Goal: Book appointment/travel/reservation

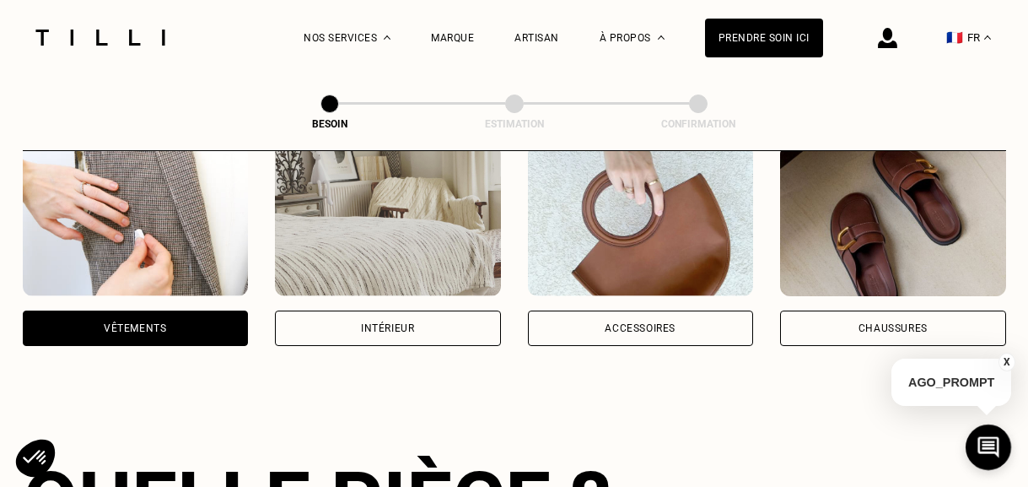
scroll to position [355, 0]
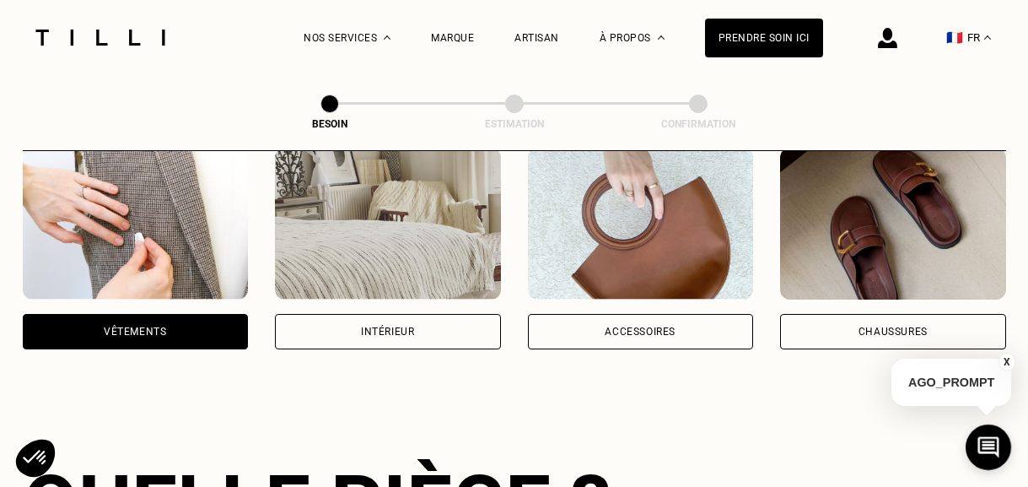
click at [454, 234] on img at bounding box center [388, 224] width 226 height 152
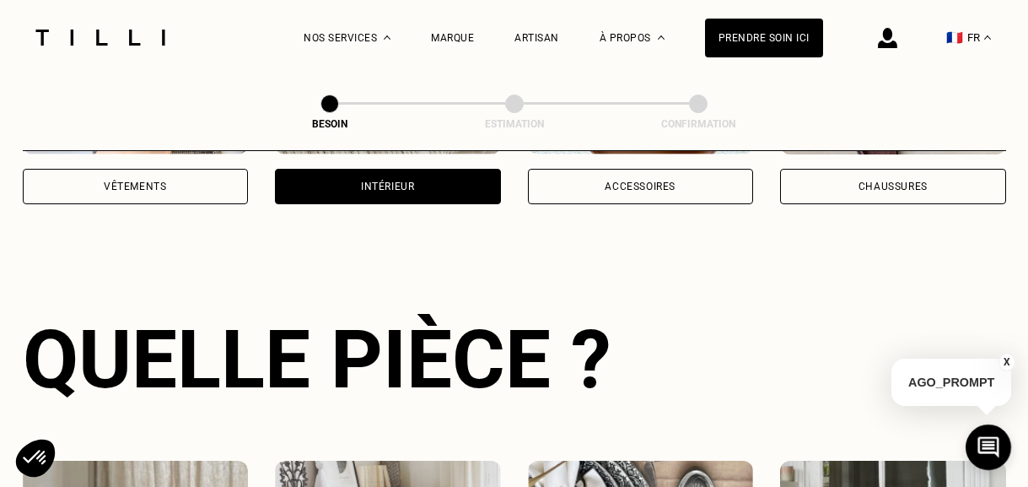
scroll to position [549, 0]
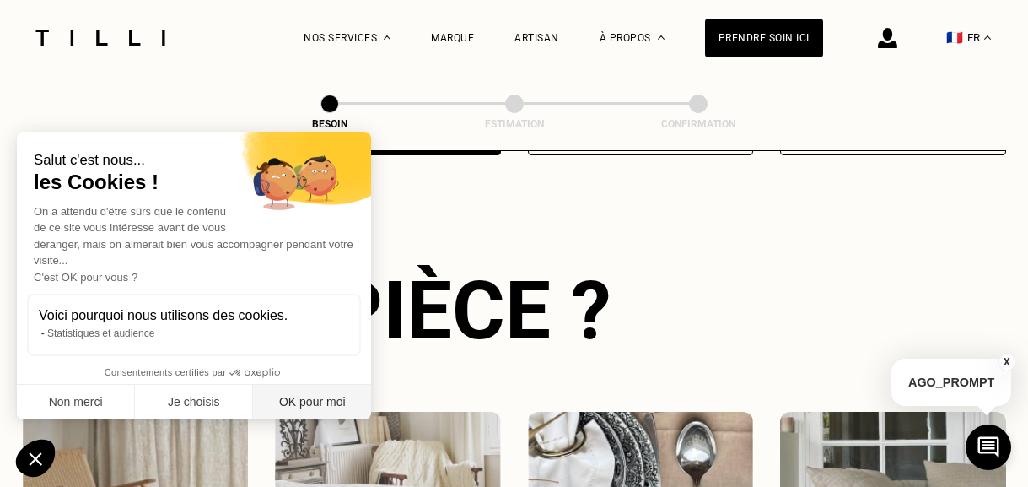
click at [315, 390] on button "OK pour moi" at bounding box center [312, 402] width 118 height 35
checkbox input "true"
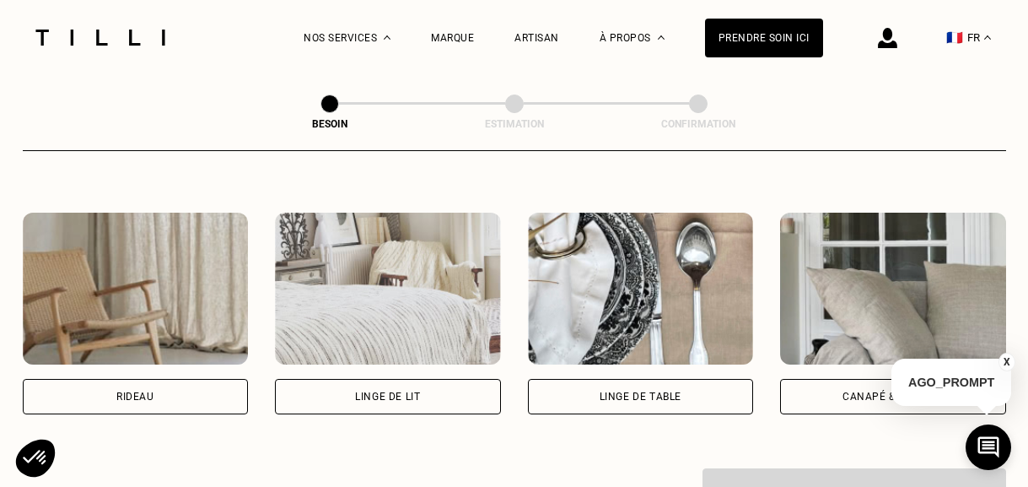
scroll to position [750, 0]
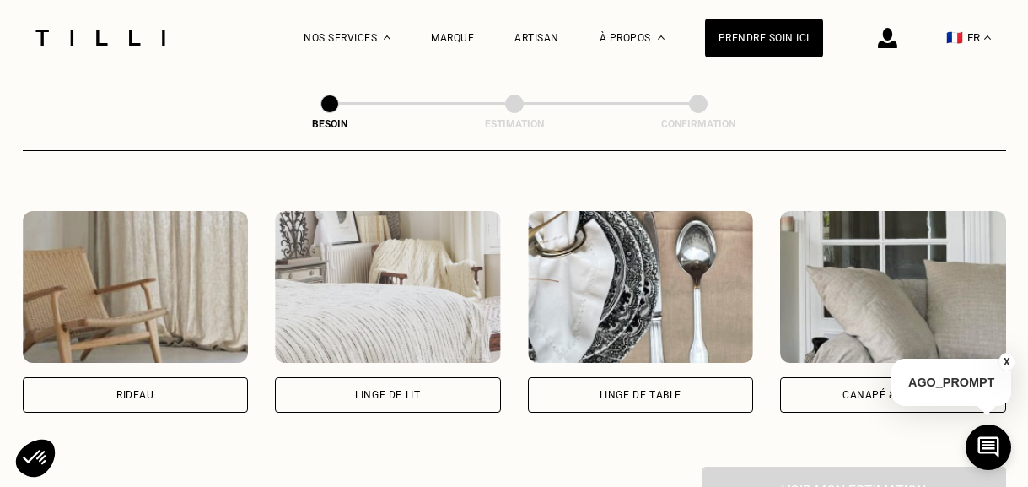
click at [176, 378] on div "Rideau" at bounding box center [136, 394] width 226 height 35
select select "FR"
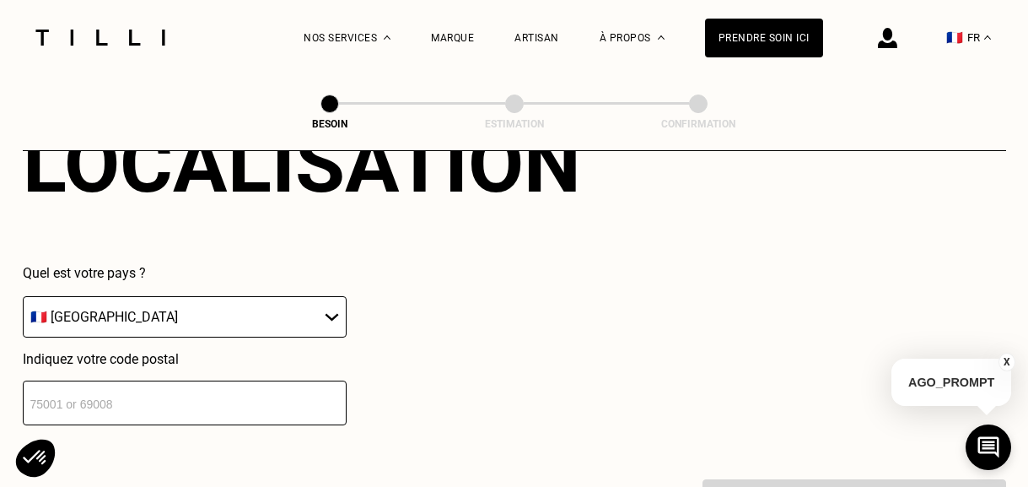
scroll to position [1189, 0]
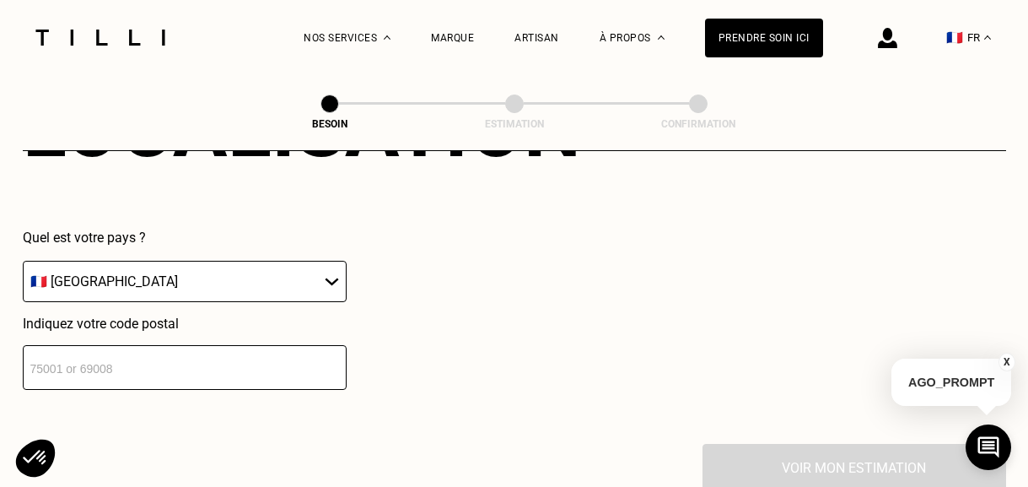
click at [145, 266] on select "🇩🇪 [GEOGRAPHIC_DATA] 🇦🇹 [GEOGRAPHIC_DATA] 🇧🇪 [GEOGRAPHIC_DATA] 🇧🇬 Bulgarie 🇨🇾 C…" at bounding box center [185, 281] width 324 height 41
click at [94, 345] on input "number" at bounding box center [185, 367] width 324 height 45
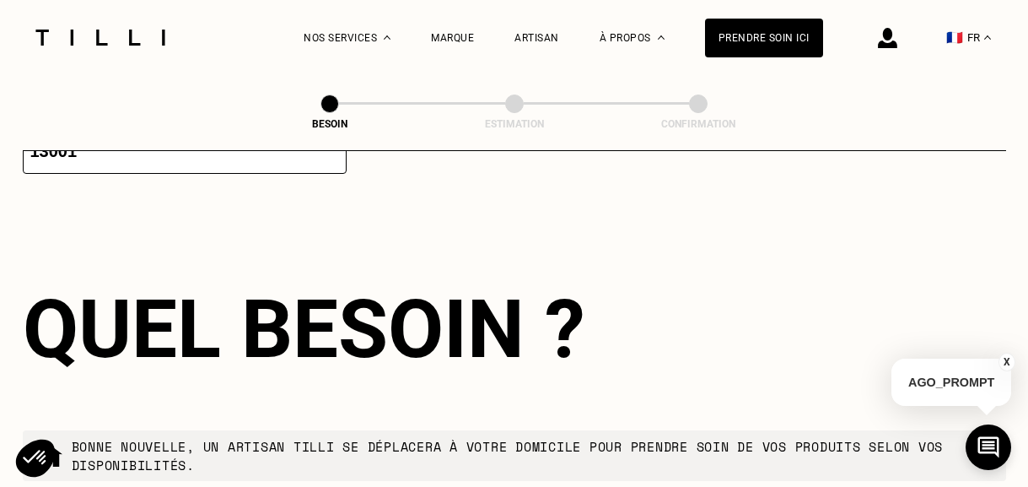
scroll to position [1326, 0]
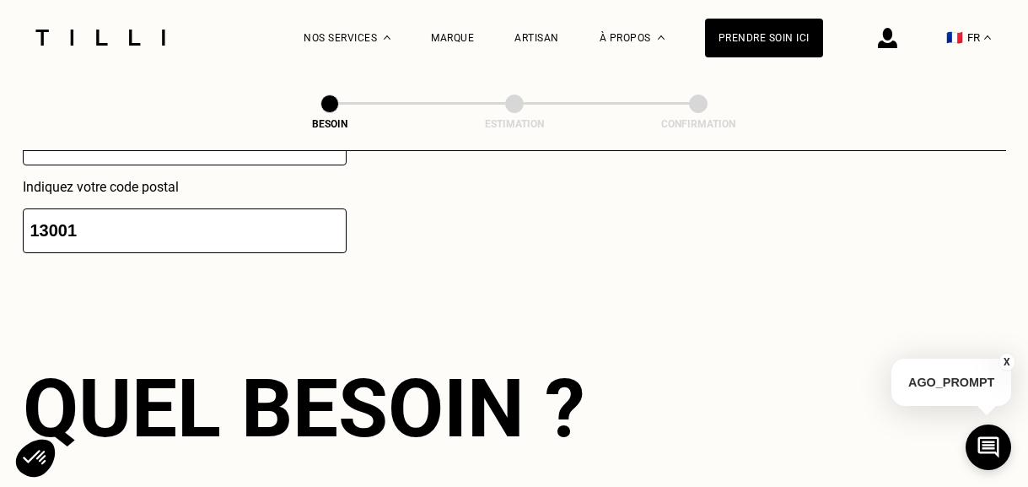
click at [113, 208] on input "13001" at bounding box center [185, 230] width 324 height 45
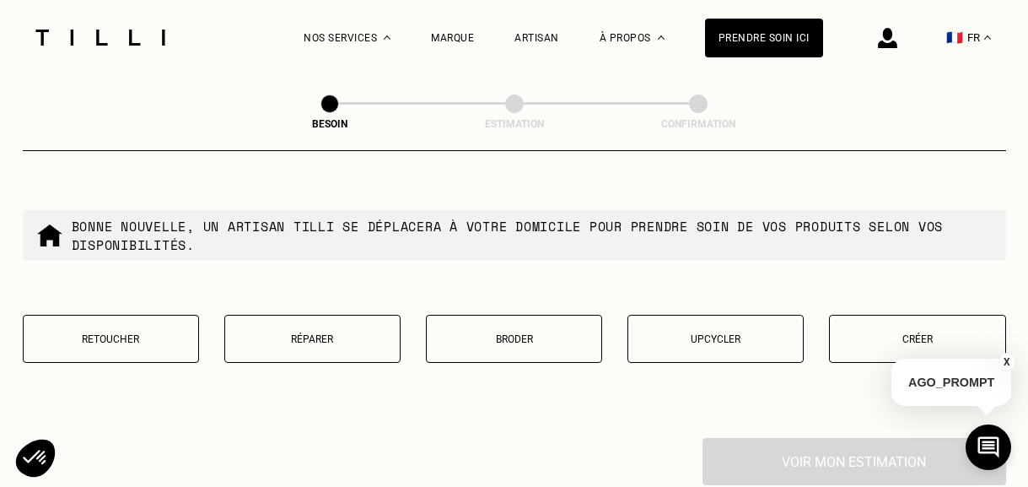
scroll to position [1632, 0]
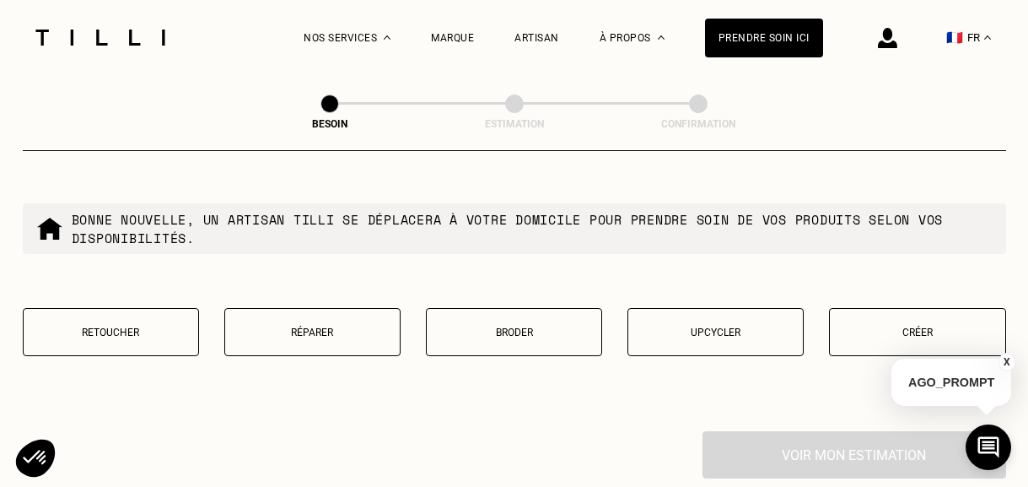
type input "13001"
click at [119, 326] on p "Retoucher" at bounding box center [111, 332] width 158 height 12
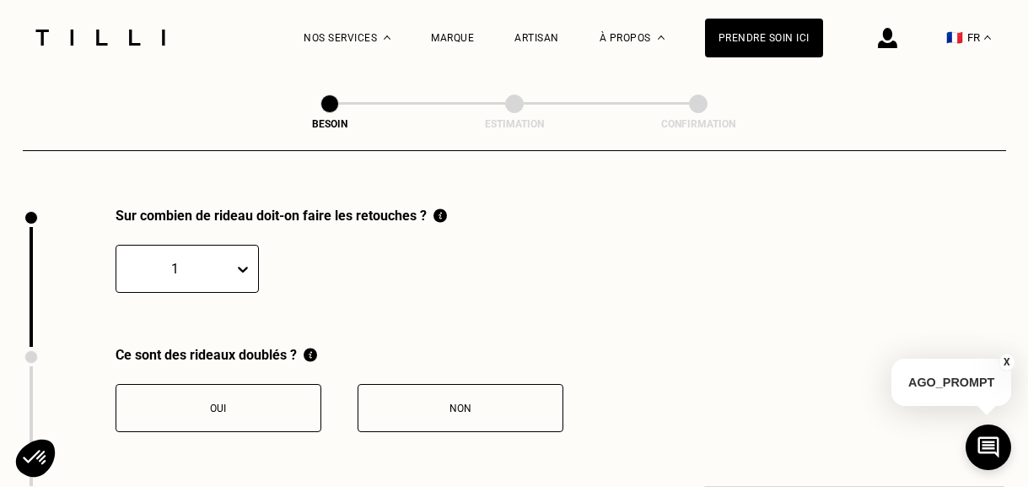
click at [251, 251] on div "1" at bounding box center [187, 269] width 143 height 48
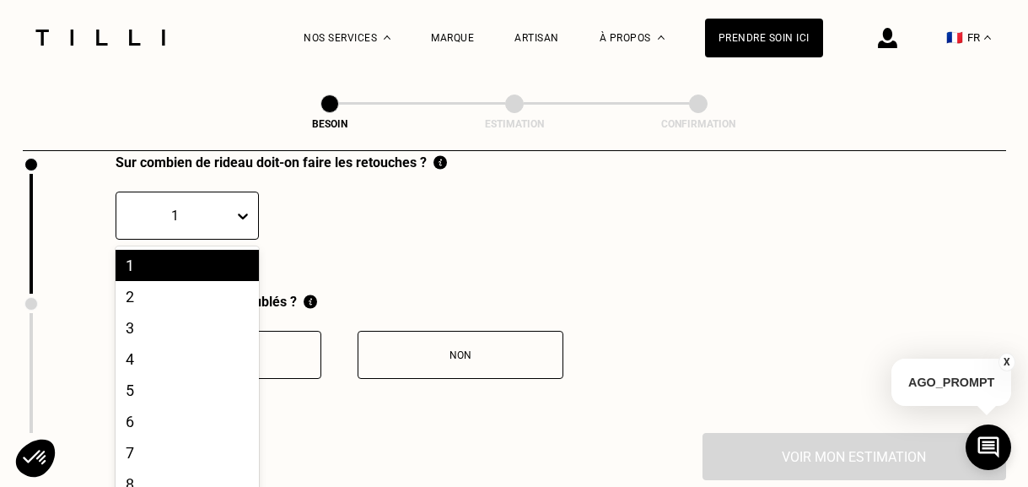
scroll to position [1909, 0]
click at [181, 280] on div "2" at bounding box center [187, 295] width 143 height 31
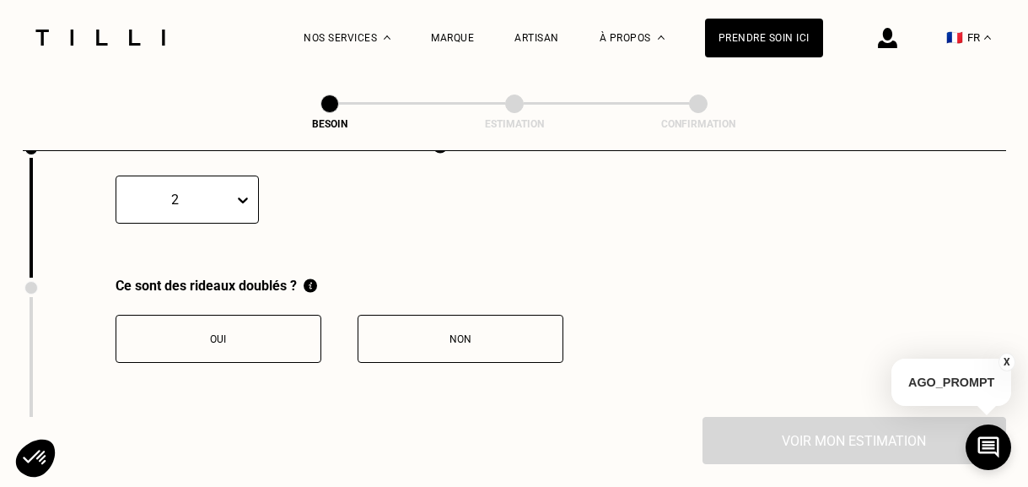
scroll to position [1930, 0]
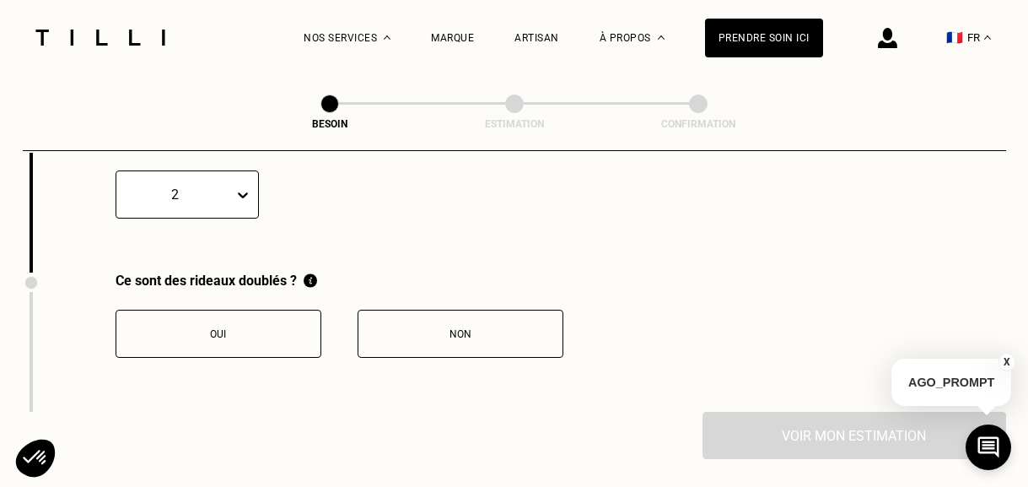
click at [436, 310] on button "Non" at bounding box center [461, 334] width 206 height 48
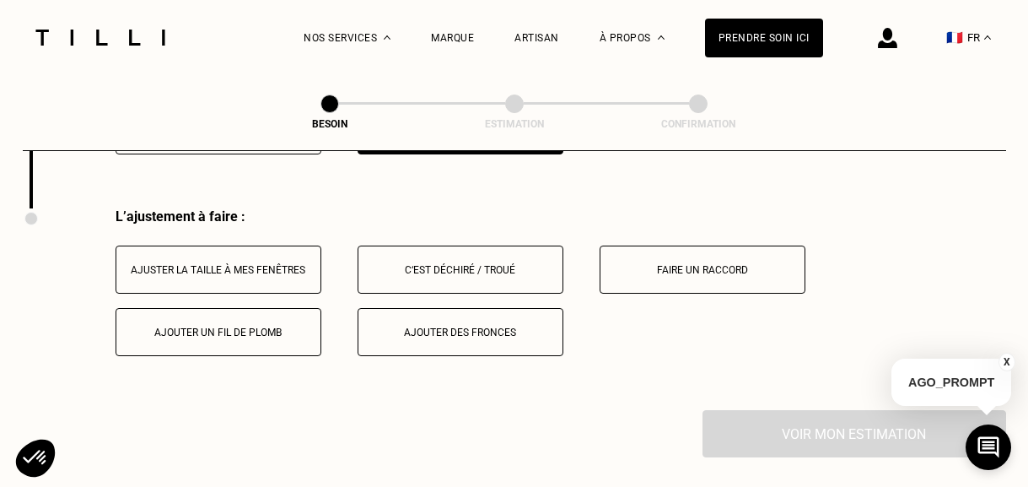
scroll to position [2129, 0]
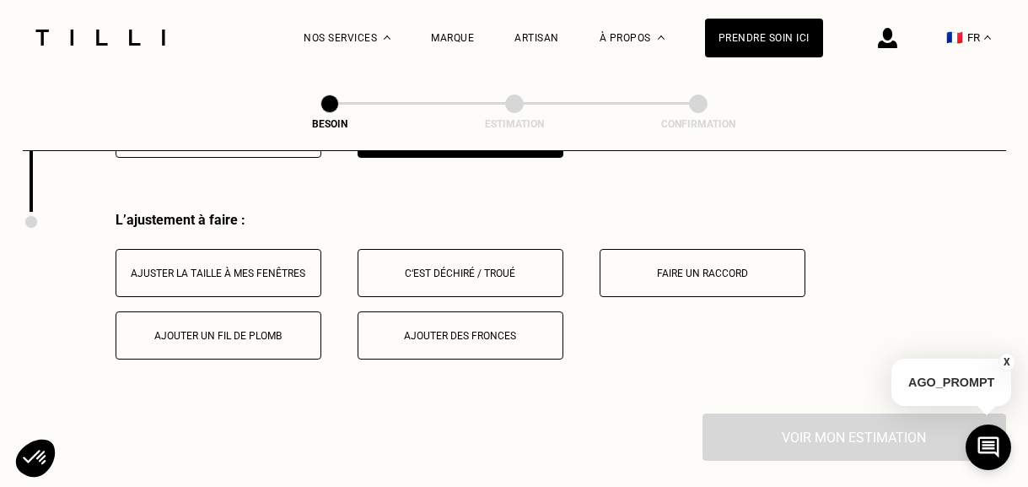
click at [288, 267] on div "Ajuster la taille à mes fenêtres" at bounding box center [218, 273] width 187 height 12
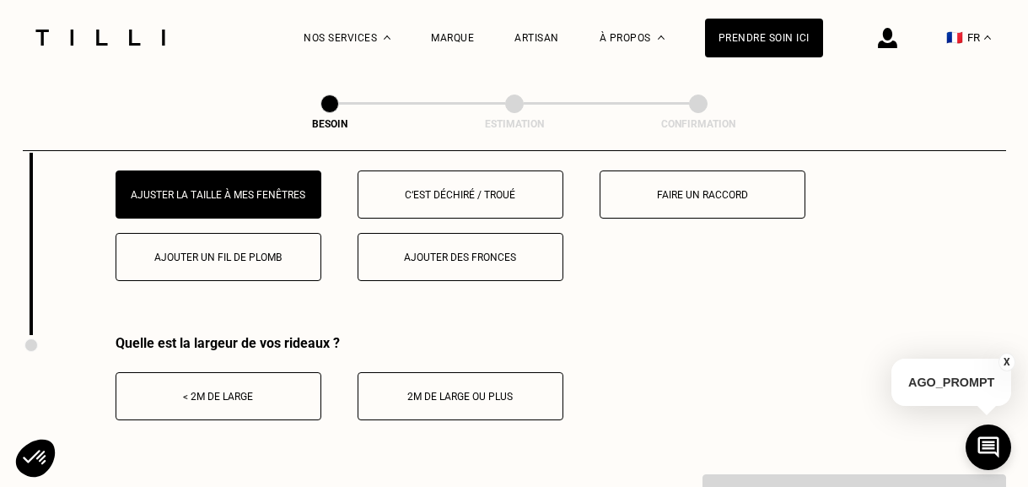
scroll to position [2230, 0]
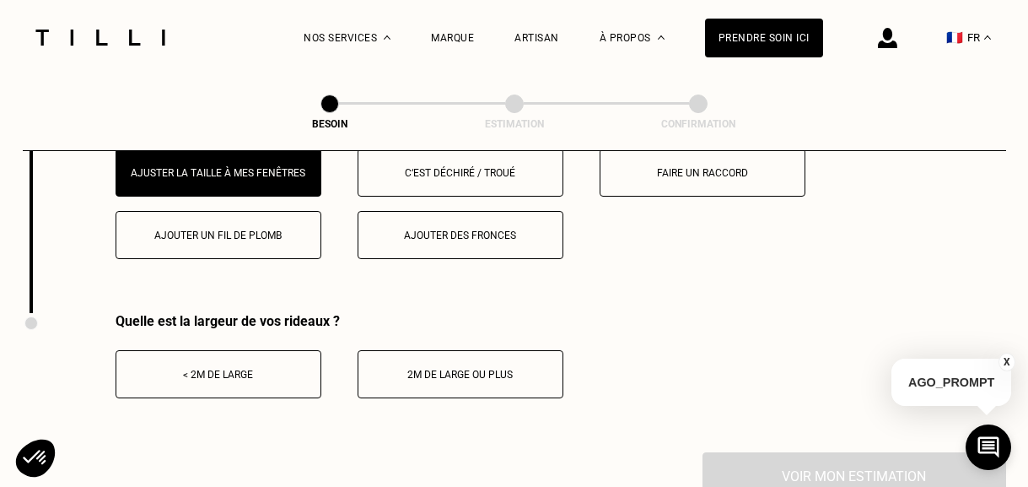
click at [241, 367] on button "< 2m de large" at bounding box center [219, 374] width 206 height 48
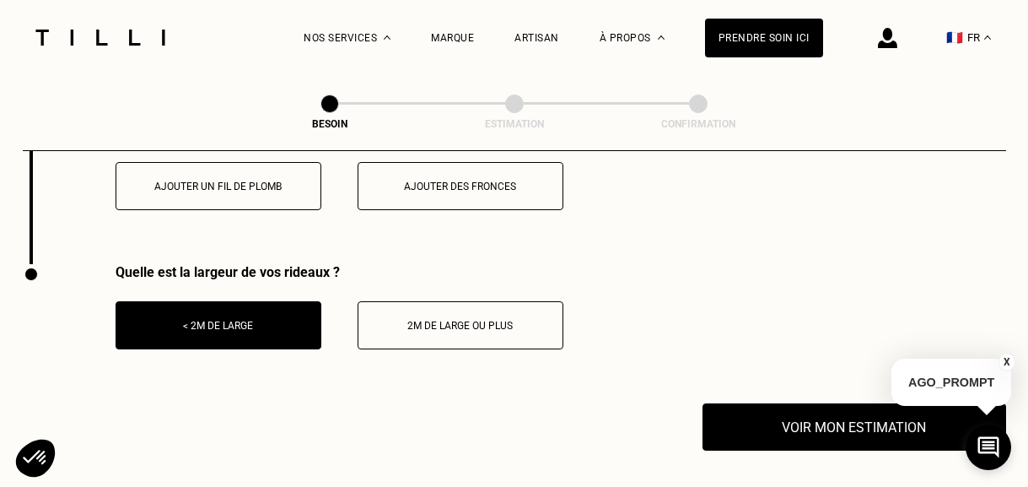
scroll to position [2275, 0]
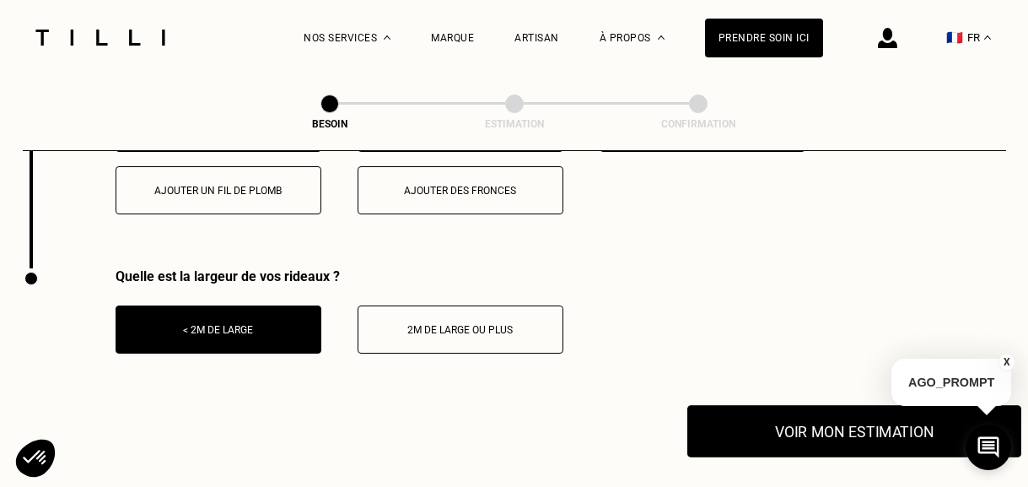
click at [791, 405] on button "Voir mon estimation" at bounding box center [854, 431] width 334 height 52
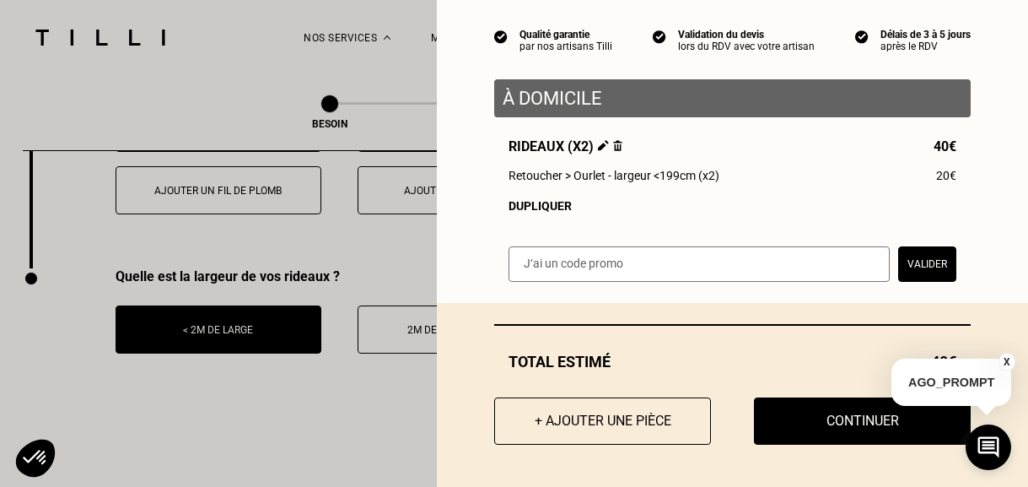
scroll to position [2286, 0]
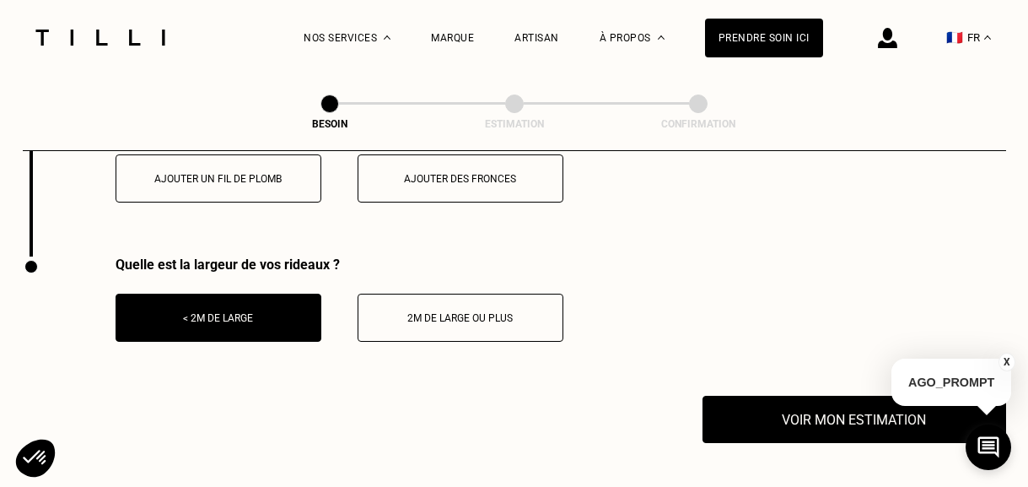
click at [1008, 357] on button "X" at bounding box center [1007, 362] width 17 height 19
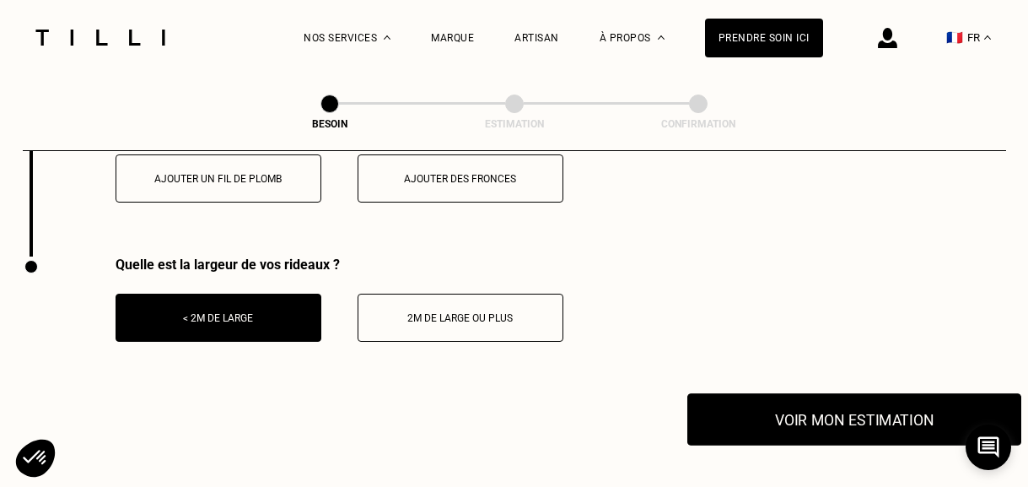
click at [766, 393] on button "Voir mon estimation" at bounding box center [854, 419] width 334 height 52
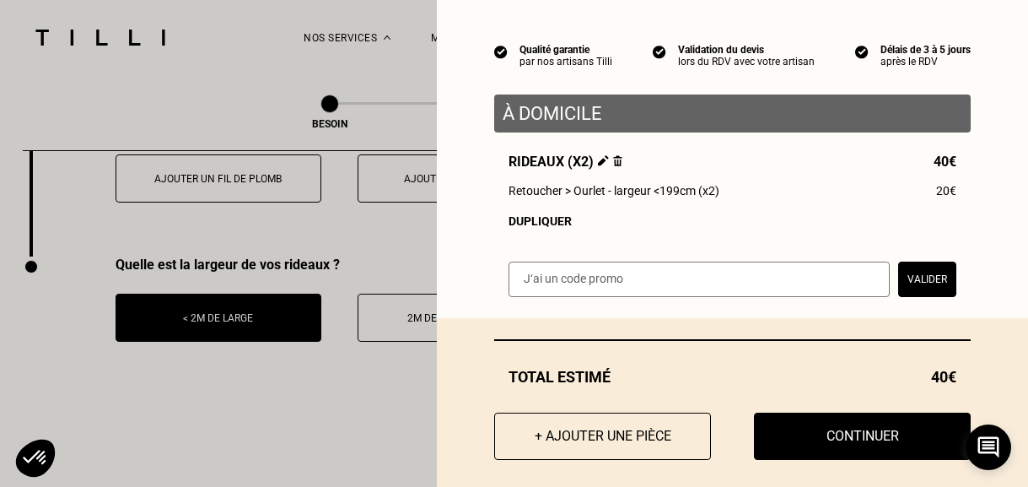
scroll to position [148, 0]
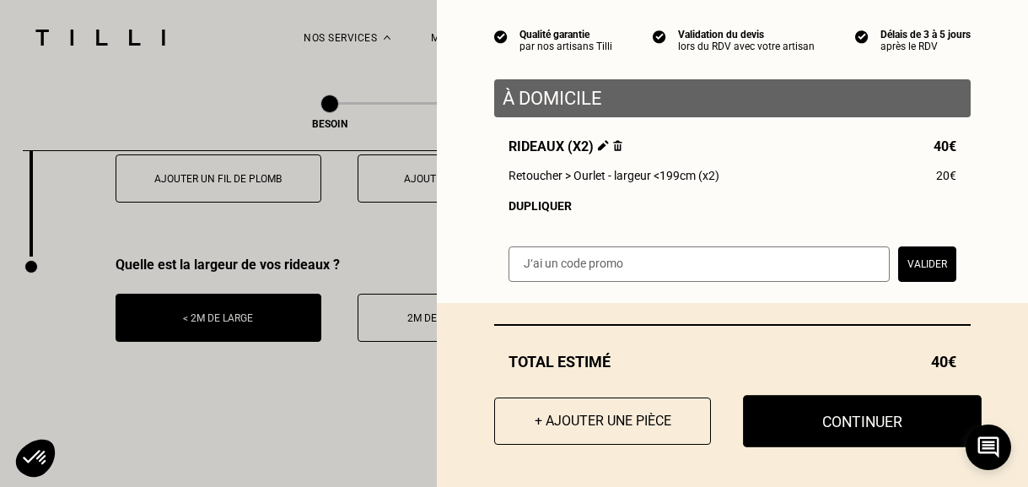
click at [821, 423] on button "Continuer" at bounding box center [862, 421] width 239 height 52
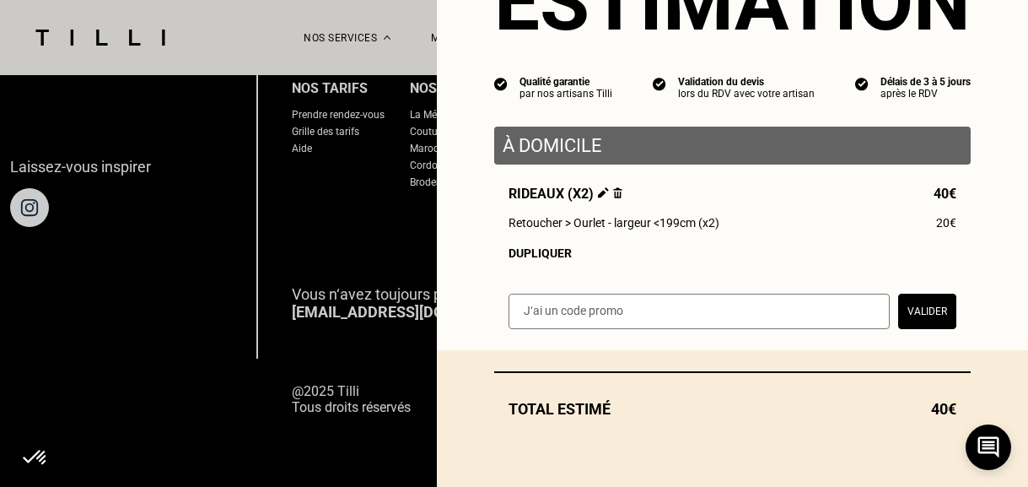
scroll to position [100, 0]
select select "FR"
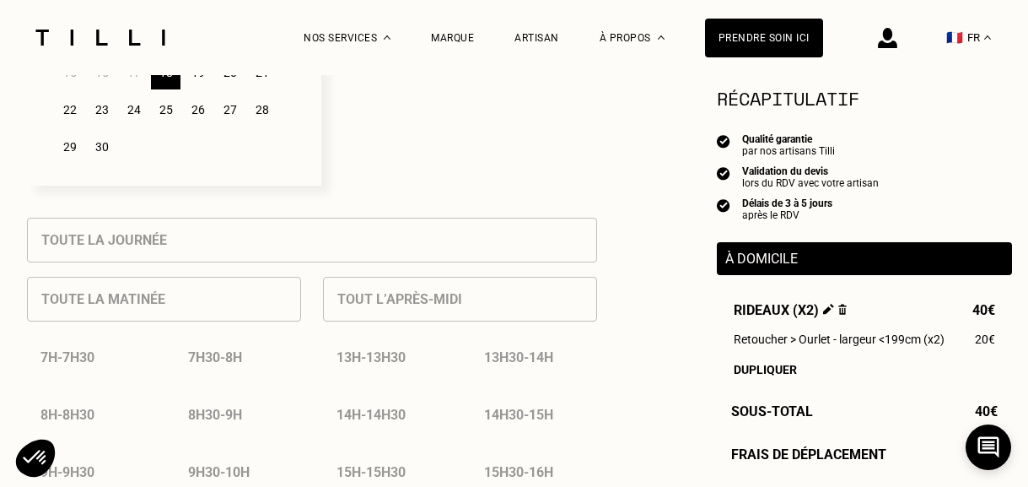
scroll to position [595, 0]
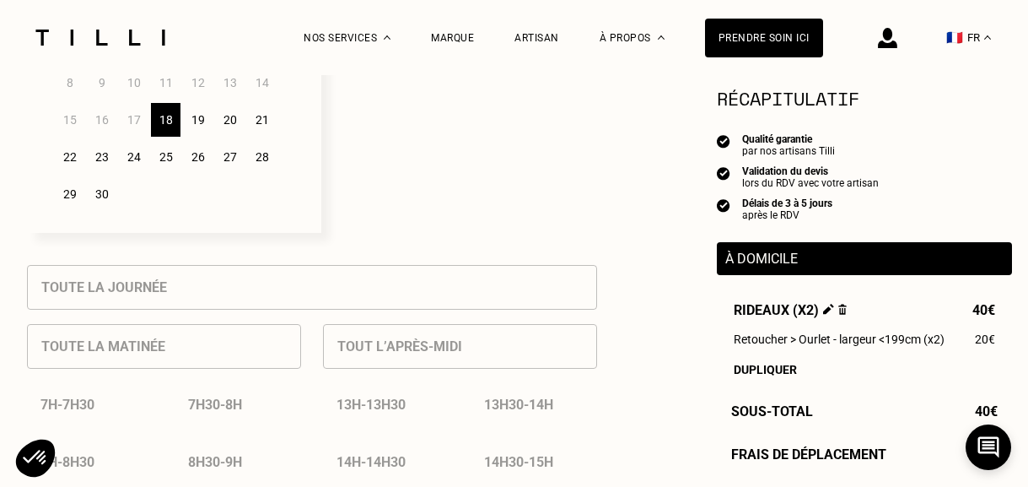
click at [193, 124] on div "19" at bounding box center [198, 120] width 30 height 34
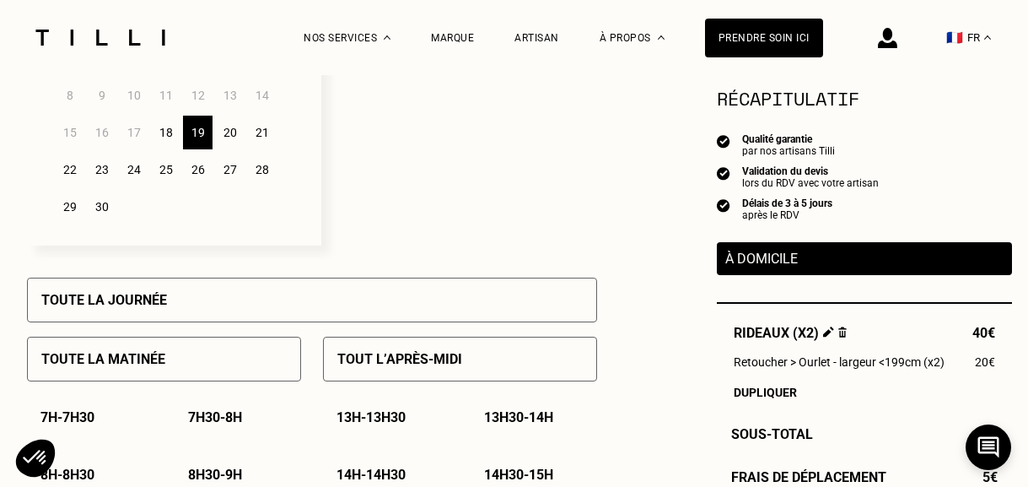
scroll to position [577, 0]
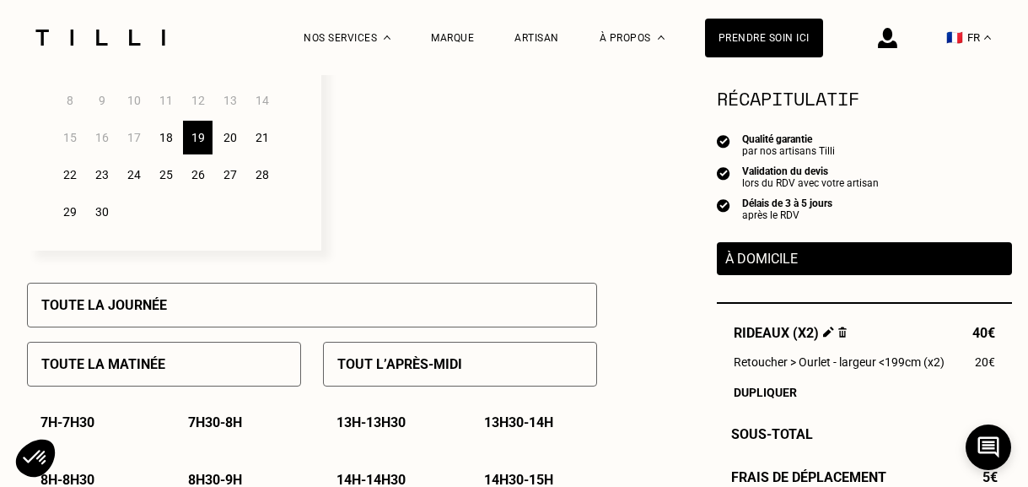
click at [101, 176] on div "23" at bounding box center [102, 175] width 30 height 34
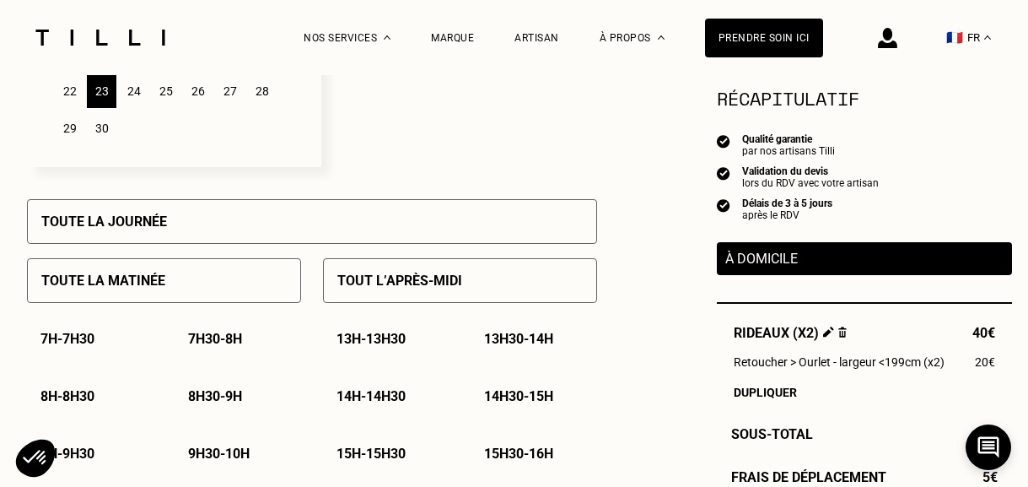
scroll to position [669, 0]
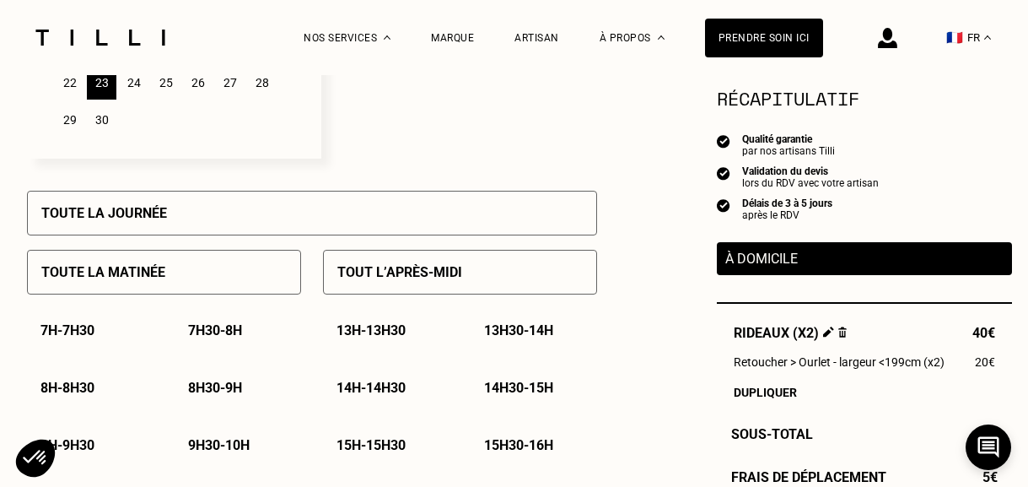
click at [143, 280] on p "Toute la matinée" at bounding box center [103, 272] width 124 height 16
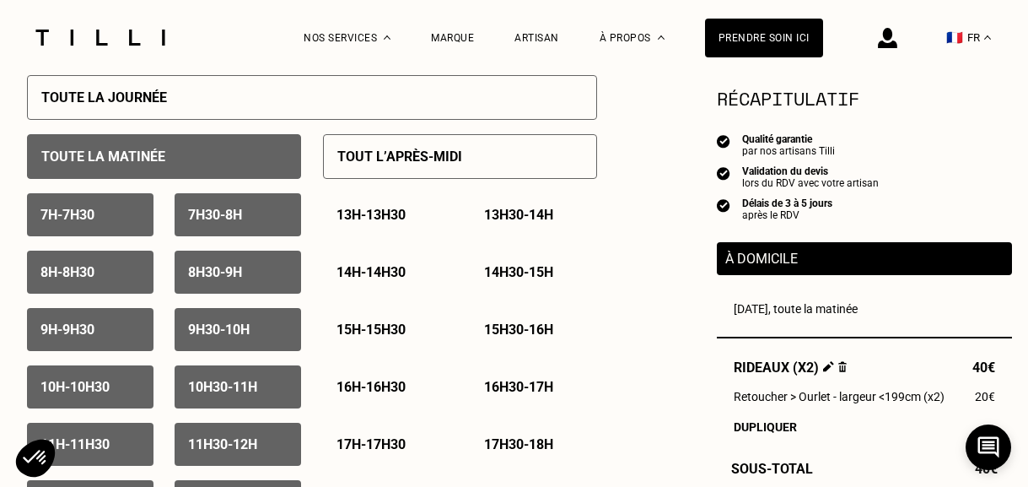
scroll to position [786, 0]
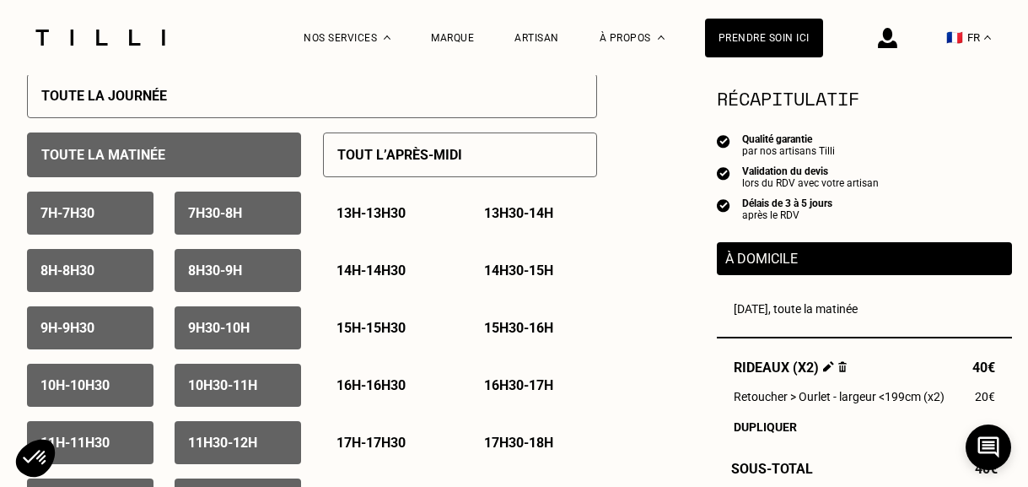
click at [197, 275] on p "8h30 - 9h" at bounding box center [215, 270] width 54 height 16
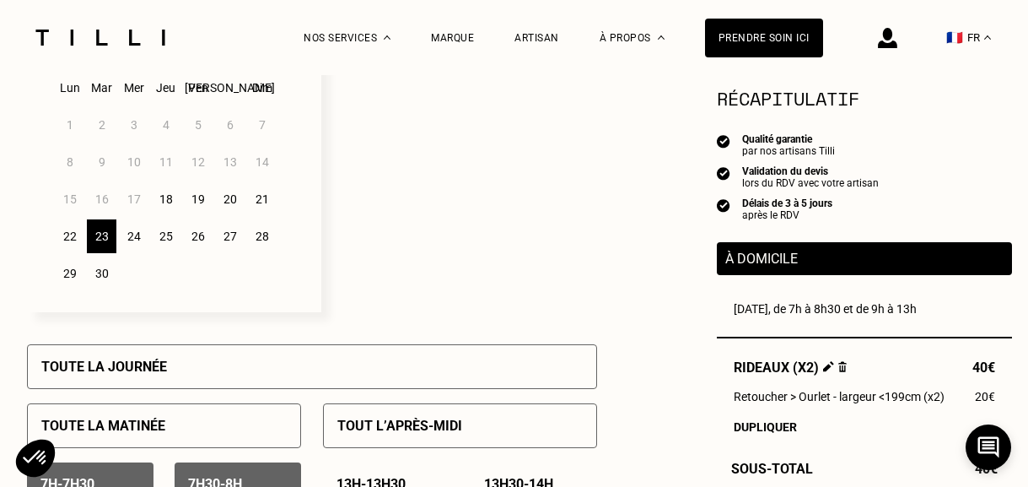
scroll to position [518, 0]
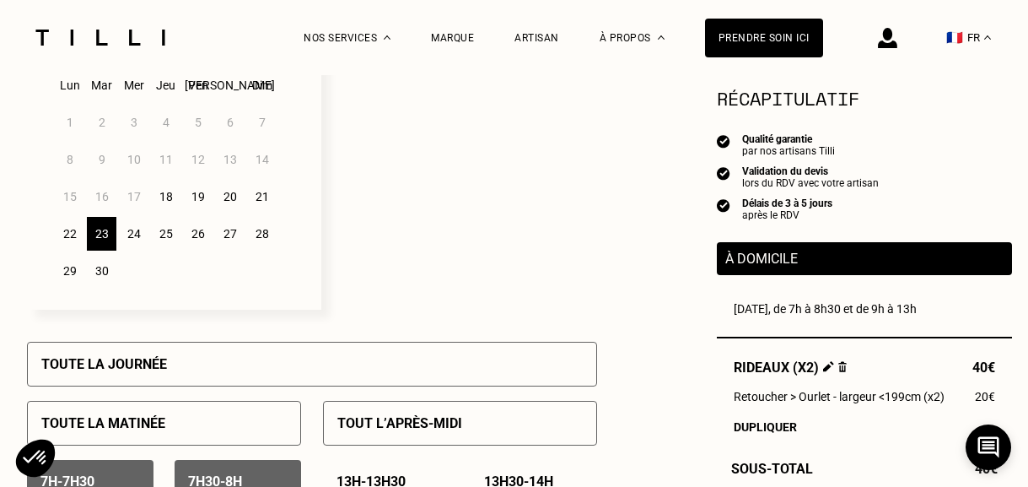
click at [197, 195] on div "19" at bounding box center [198, 197] width 30 height 34
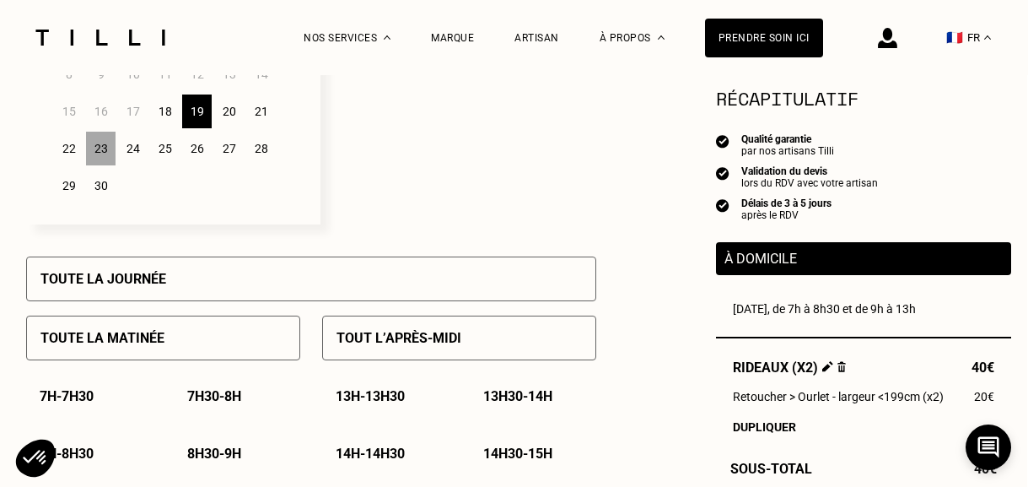
scroll to position [561, 1]
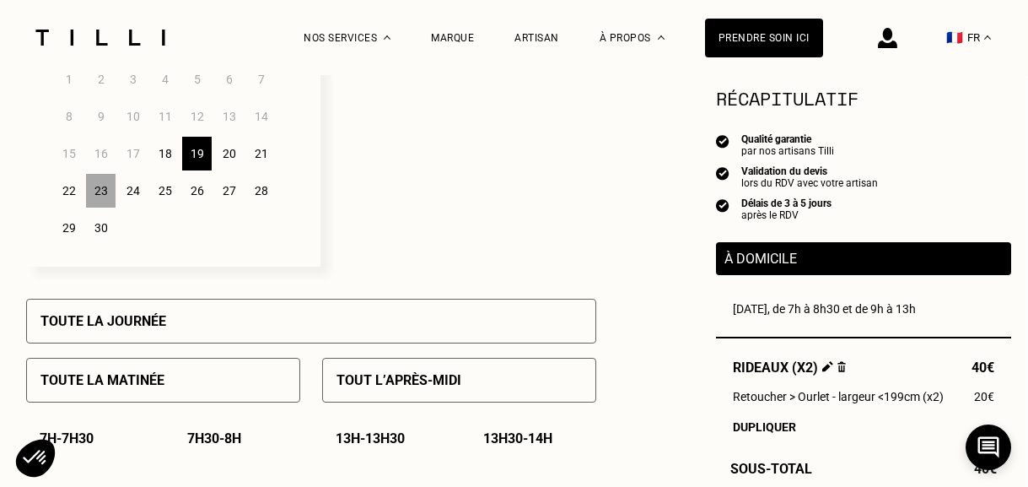
click at [101, 191] on div "23" at bounding box center [101, 191] width 30 height 34
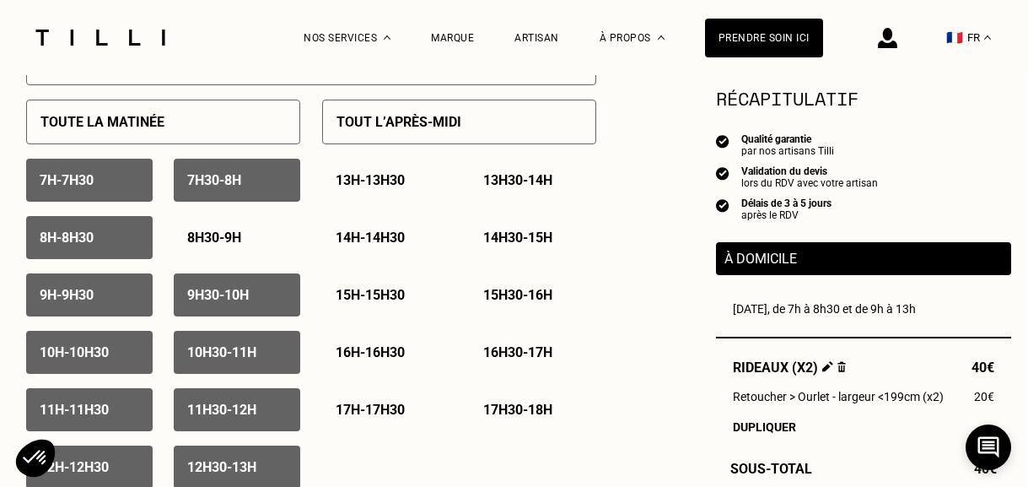
scroll to position [821, 1]
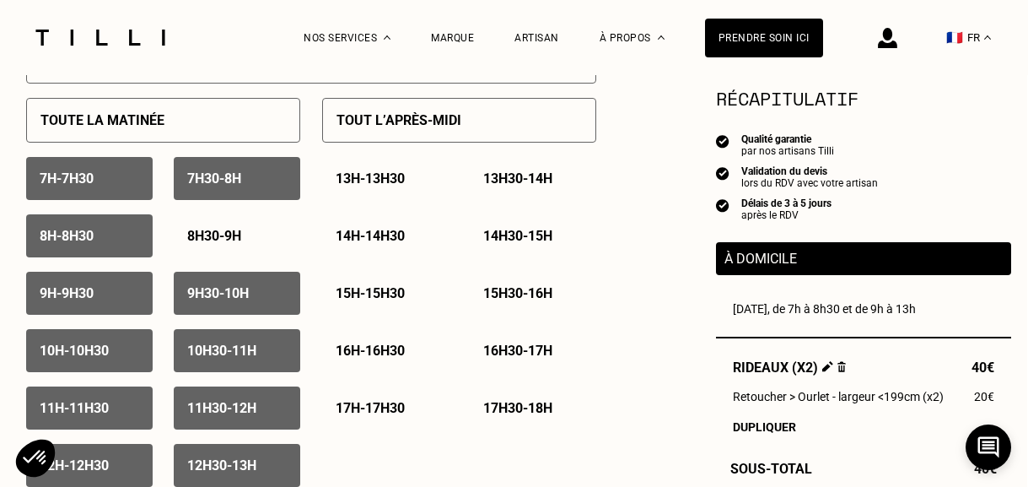
click at [102, 212] on div "7h - 7h30 7h30 - 8h 8h - 8h30 8h30 - 9h 9h - 9h30 9h30 - 10h 10h - 10h30 10h30 …" at bounding box center [163, 322] width 274 height 330
click at [94, 195] on div "7h - 7h30" at bounding box center [89, 178] width 127 height 43
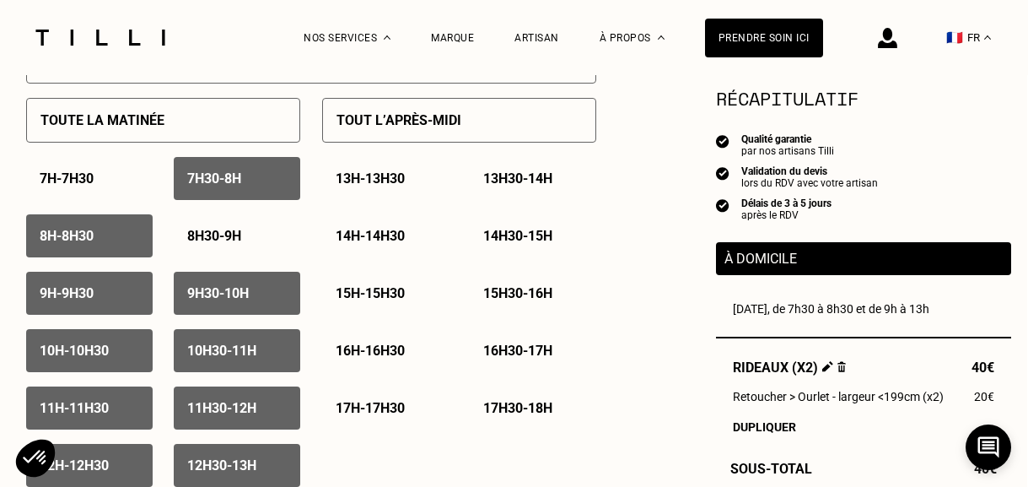
click at [204, 173] on p "7h30 - 8h" at bounding box center [214, 178] width 54 height 16
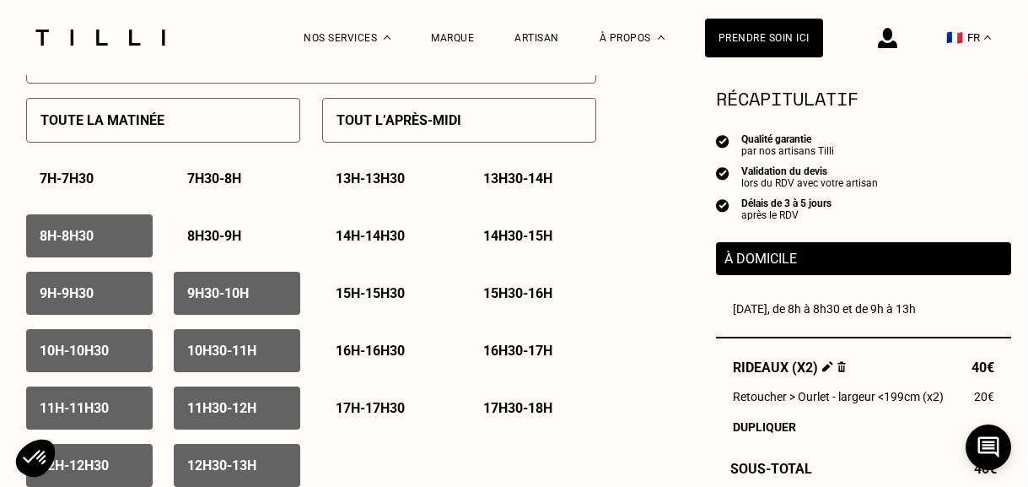
click at [111, 234] on div "8h - 8h30" at bounding box center [89, 235] width 127 height 43
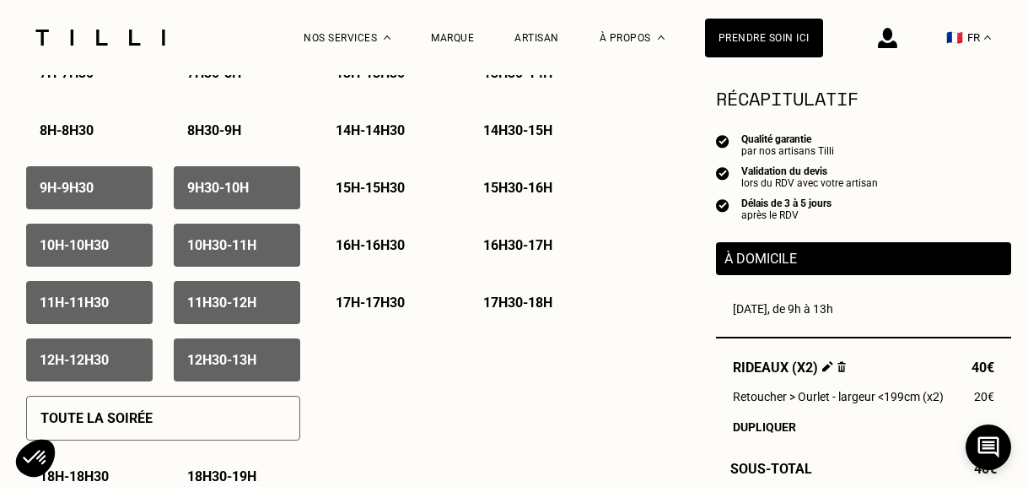
scroll to position [929, 1]
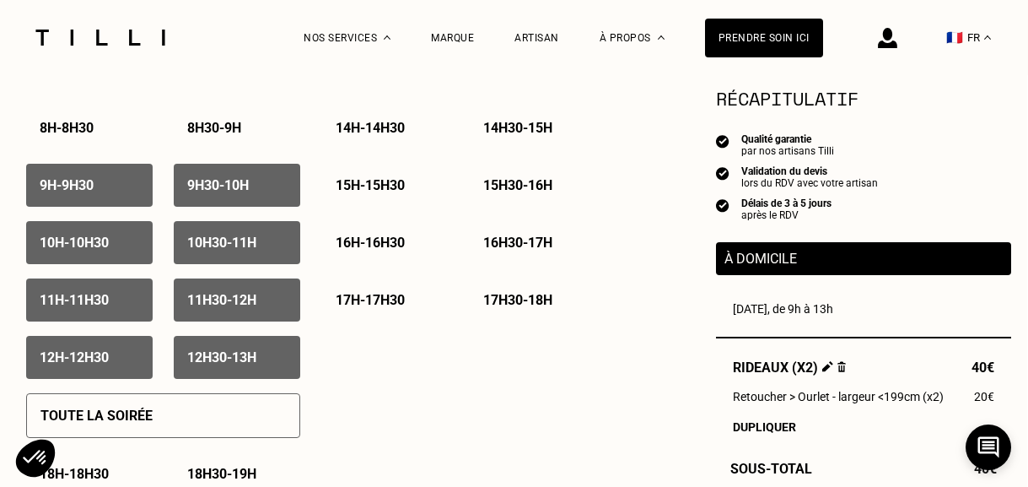
click at [118, 315] on div "11h - 11h30" at bounding box center [89, 299] width 127 height 43
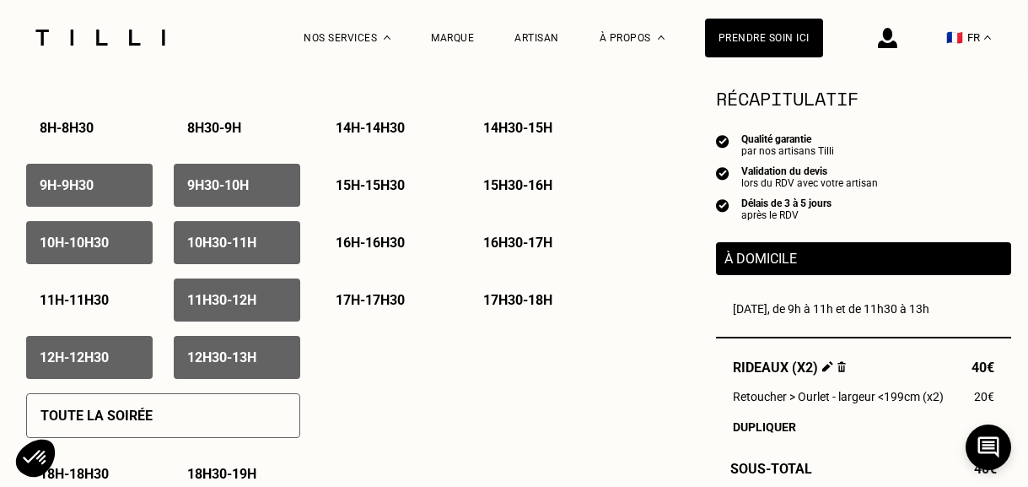
click at [174, 299] on div "11h30 - 12h" at bounding box center [237, 299] width 127 height 43
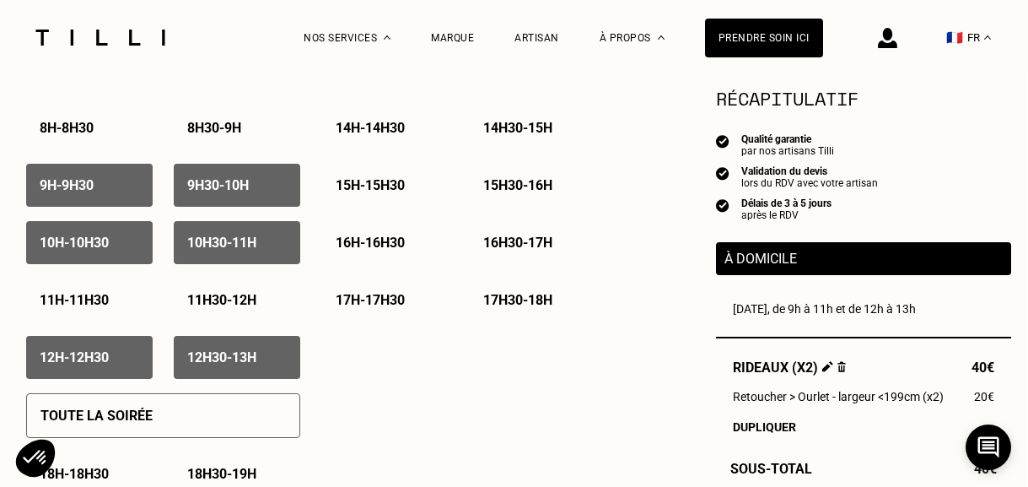
click at [109, 360] on p "12h - 12h30" at bounding box center [74, 357] width 69 height 16
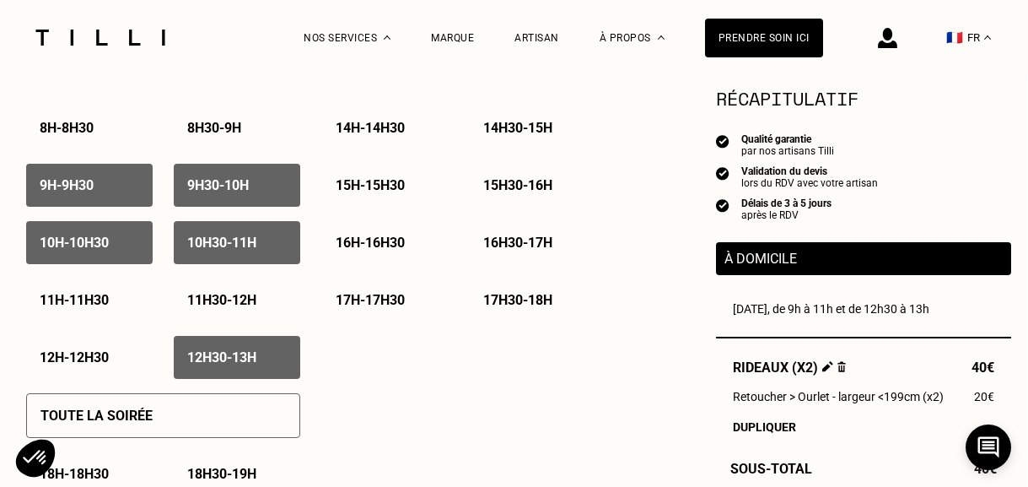
click at [210, 361] on p "12h30 - 13h" at bounding box center [221, 357] width 69 height 16
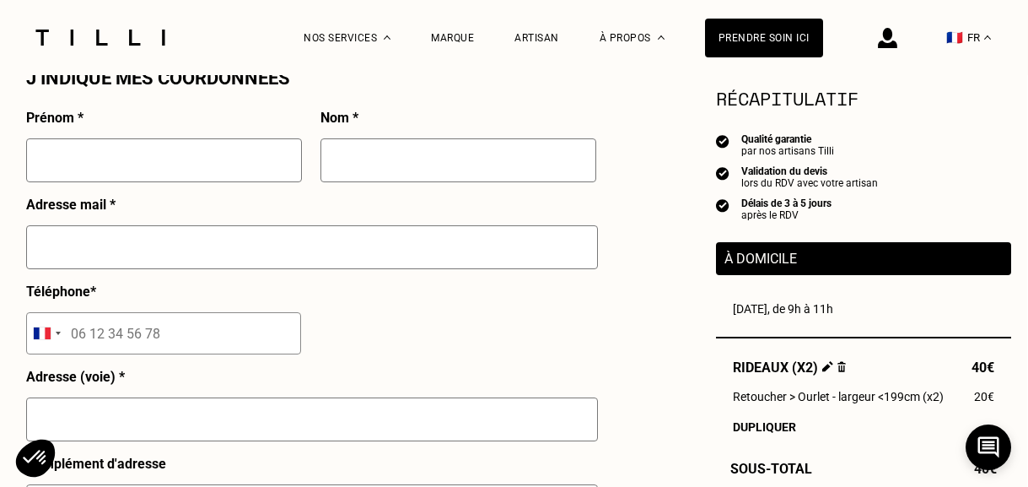
scroll to position [1586, 1]
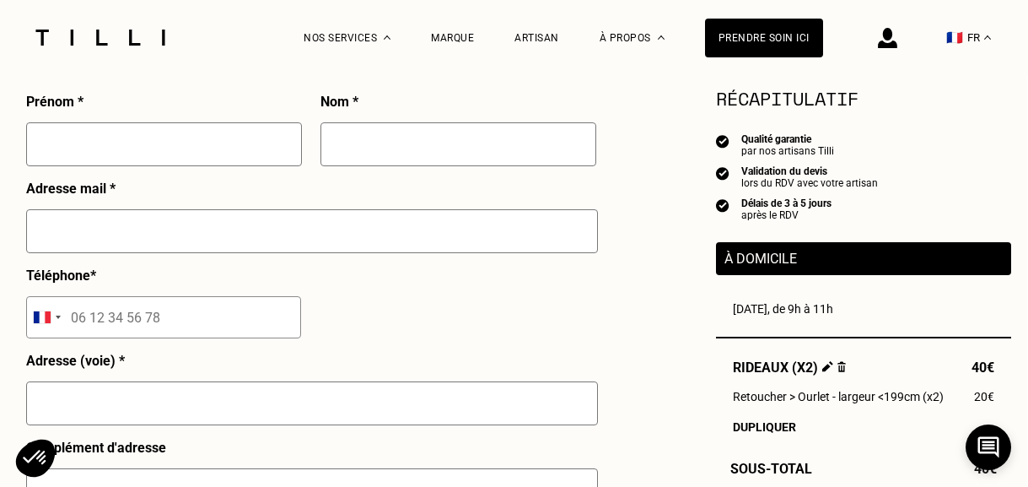
click at [133, 158] on input "text" at bounding box center [164, 144] width 276 height 44
type input "Faustine"
click at [463, 135] on input "text" at bounding box center [458, 144] width 276 height 44
type input "Bohanne"
click at [150, 250] on input "text" at bounding box center [312, 231] width 572 height 44
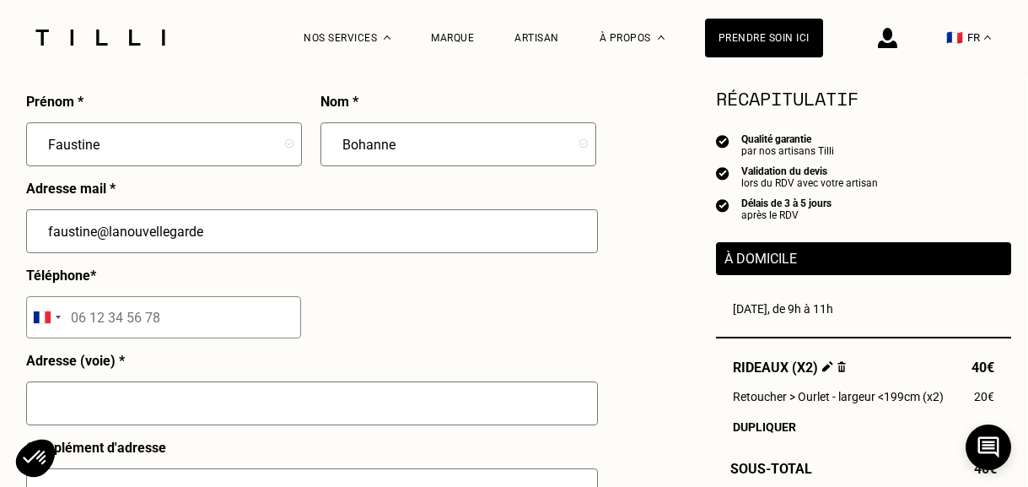
type input "[EMAIL_ADDRESS][DOMAIN_NAME]"
type input "06 38 10 34 05"
type input "21 Cr [PERSON_NAME]"
type input "[GEOGRAPHIC_DATA]"
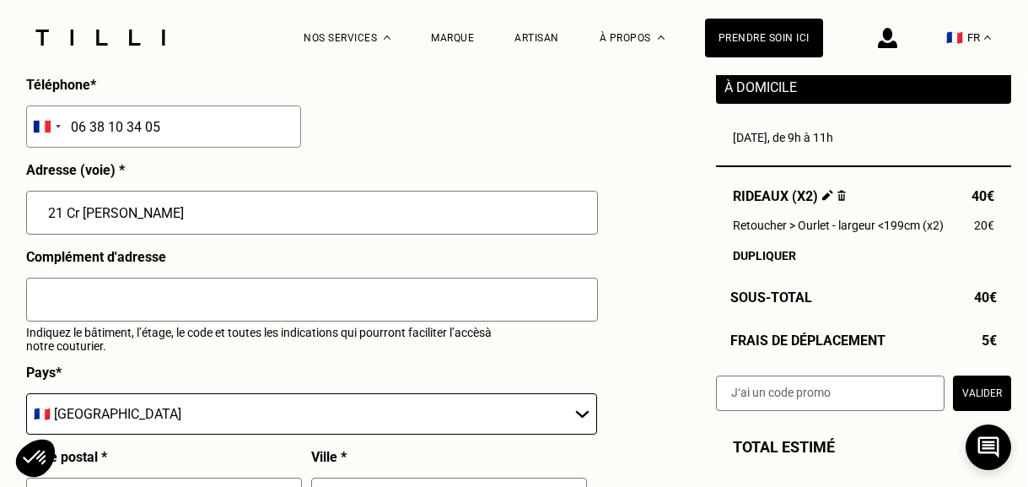
scroll to position [1779, 1]
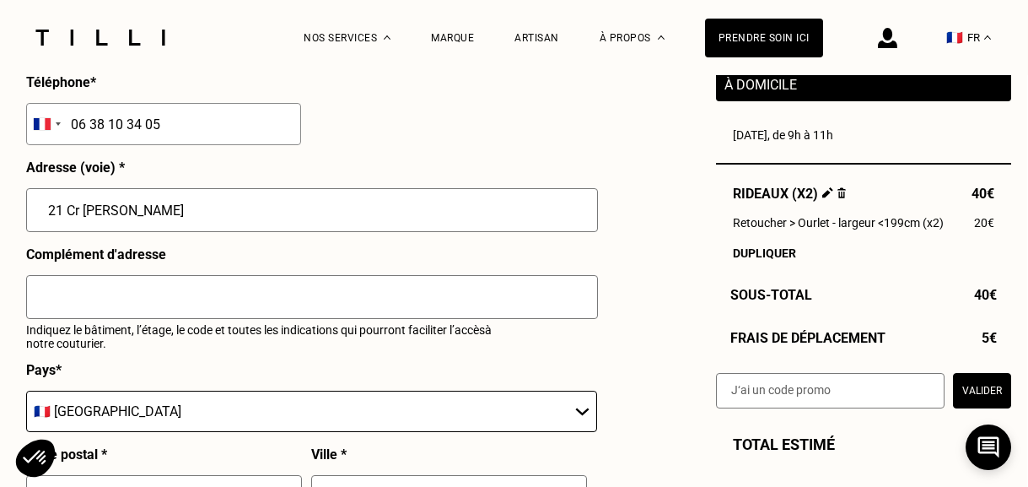
click at [151, 289] on input "text" at bounding box center [312, 297] width 572 height 44
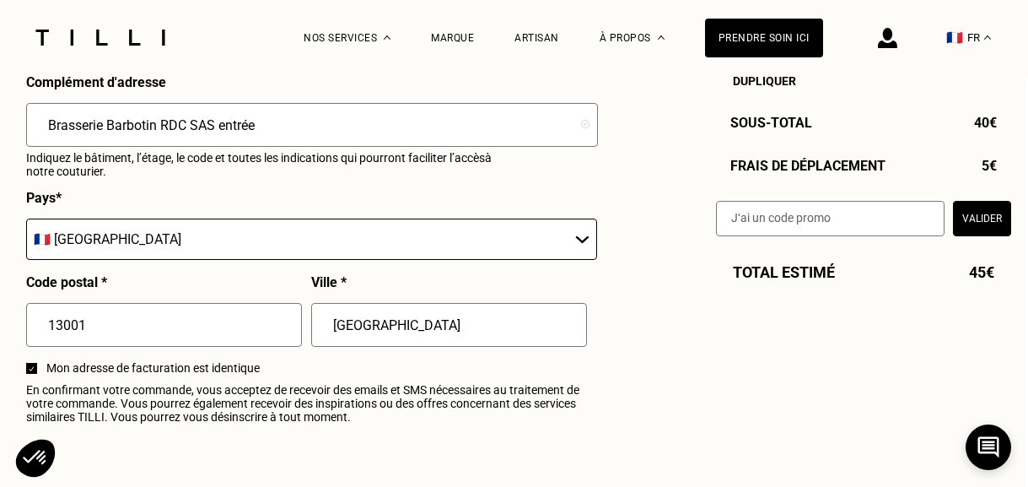
scroll to position [1876, 1]
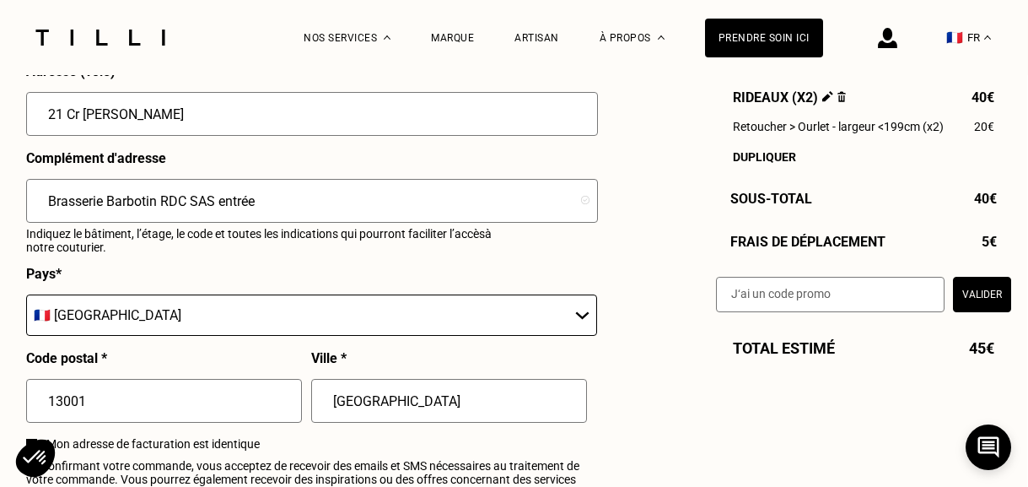
click at [45, 202] on input "Brasserie Barbotin RDC SAS entrée" at bounding box center [312, 201] width 572 height 44
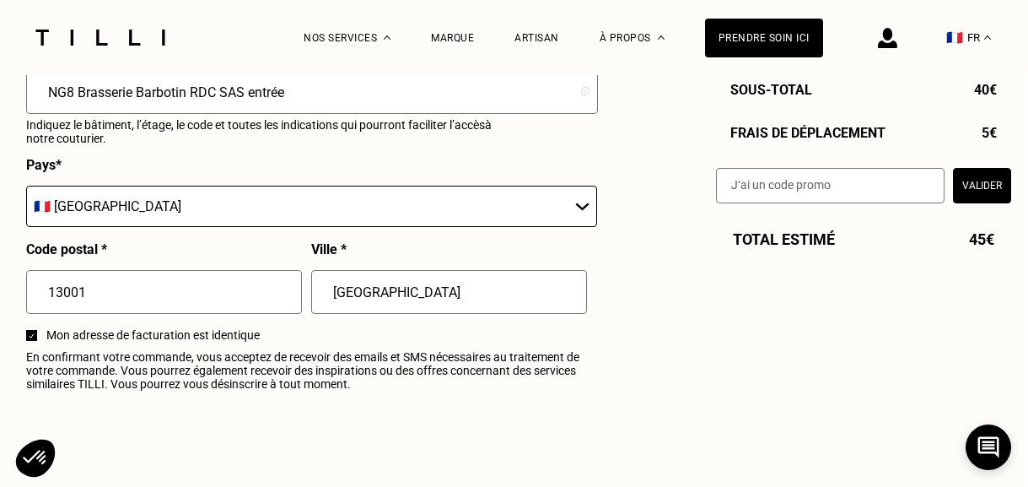
scroll to position [2193, 1]
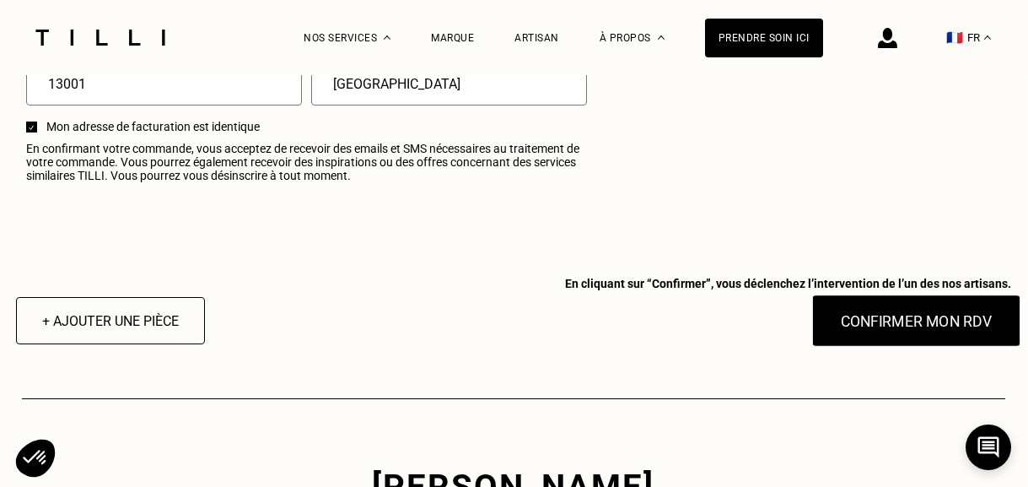
type input "NG8 Brasserie Barbotin RDC SAS entrée"
click at [869, 322] on button "Confirmer mon RDV" at bounding box center [915, 320] width 209 height 52
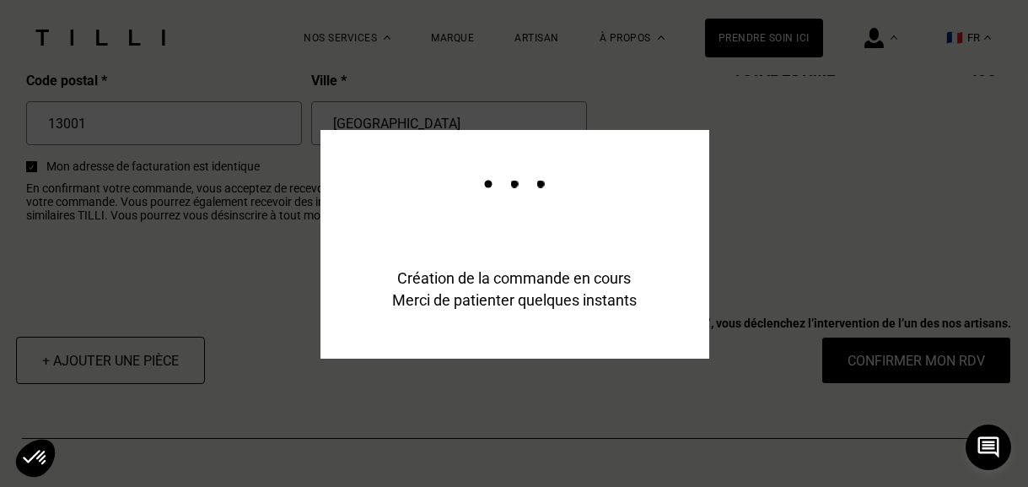
scroll to position [2233, 1]
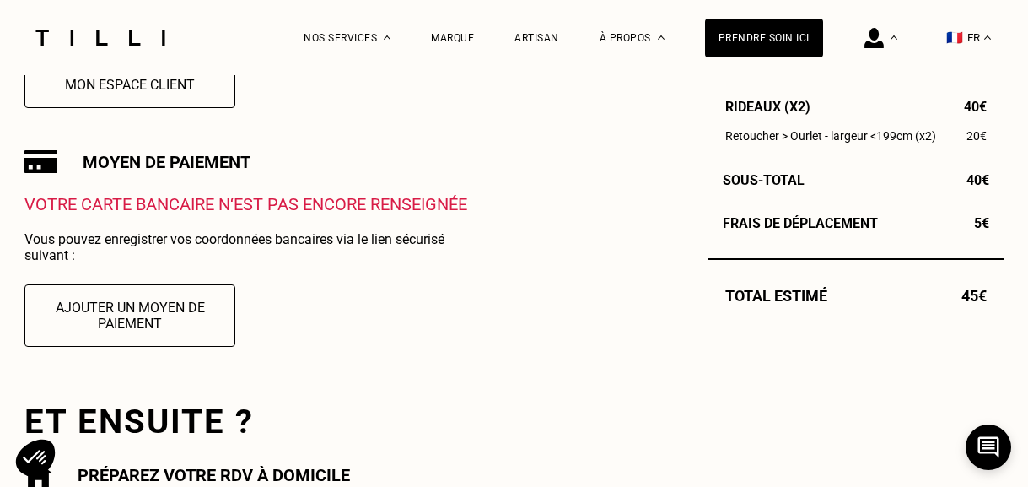
scroll to position [491, 0]
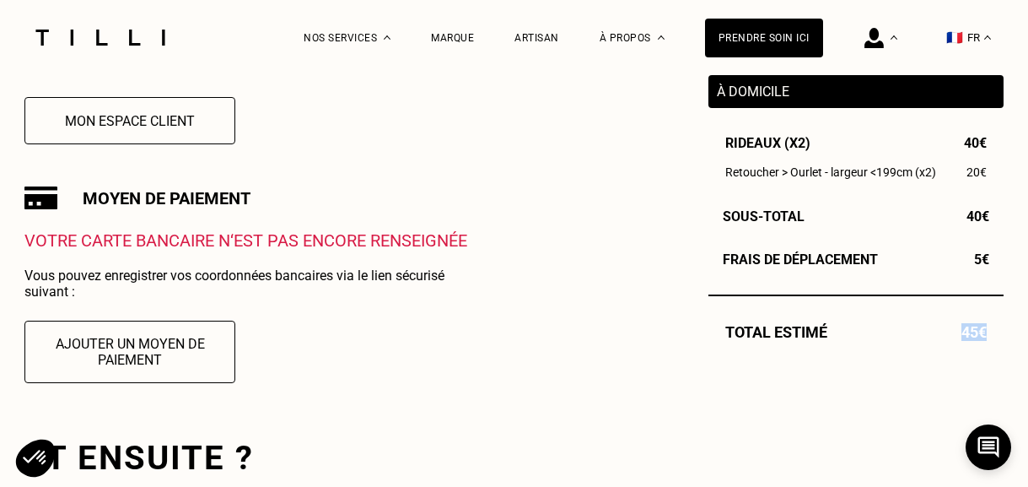
drag, startPoint x: 989, startPoint y: 329, endPoint x: 957, endPoint y: 329, distance: 32.0
click at [957, 329] on div "Total estimé 45€" at bounding box center [855, 332] width 295 height 18
copy span "45€"
click at [156, 349] on button "Ajouter un moyen de paiement" at bounding box center [130, 351] width 232 height 68
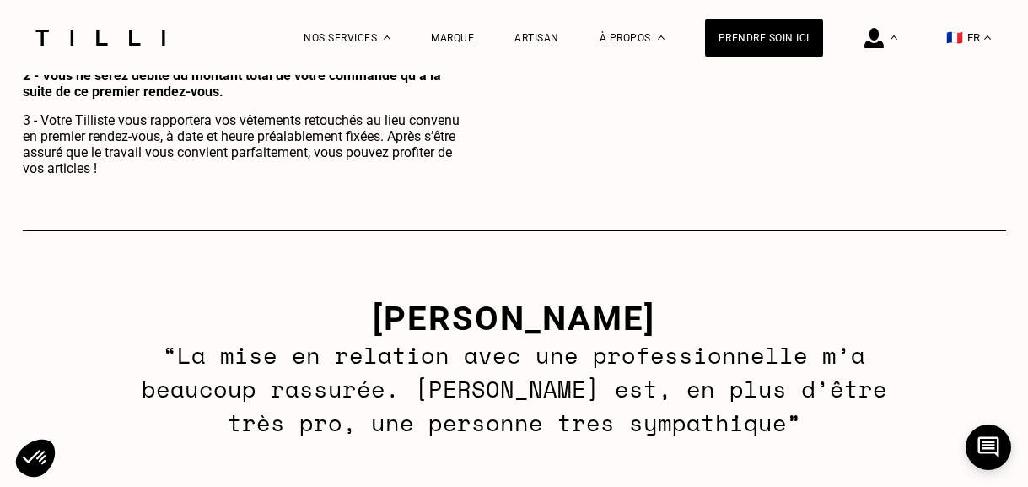
scroll to position [1431, 0]
